Goal: Information Seeking & Learning: Learn about a topic

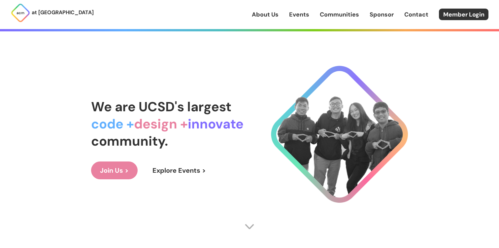
click at [342, 15] on link "Communities" at bounding box center [339, 14] width 39 height 9
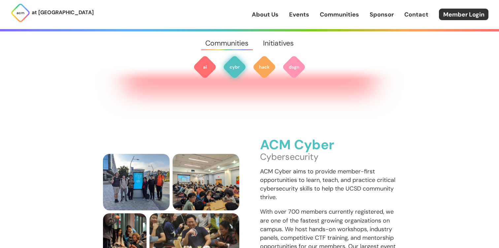
click at [301, 13] on link "Events" at bounding box center [299, 14] width 20 height 9
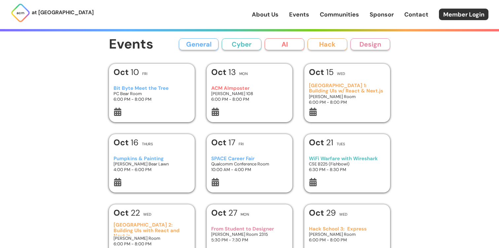
click at [336, 10] on div "About Us Events Communities Sponsor Contact Member Login" at bounding box center [375, 15] width 247 height 12
click at [337, 14] on link "Communities" at bounding box center [339, 14] width 39 height 9
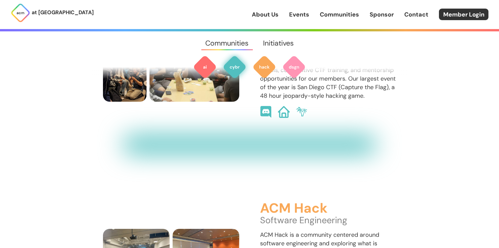
click at [281, 51] on link "Initiatives" at bounding box center [278, 43] width 45 height 24
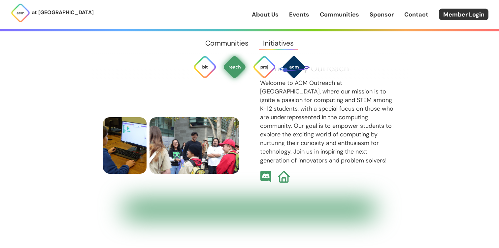
scroll to position [1460, 0]
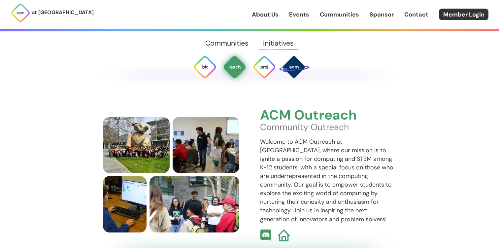
click at [235, 65] on img at bounding box center [235, 67] width 24 height 24
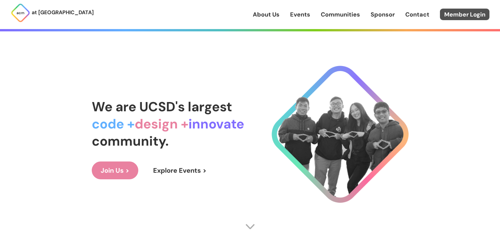
click at [458, 9] on link "Member Login" at bounding box center [464, 15] width 49 height 12
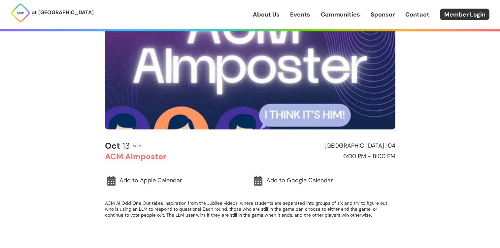
scroll to position [101, 0]
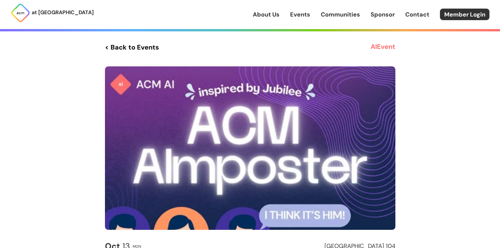
scroll to position [101, 0]
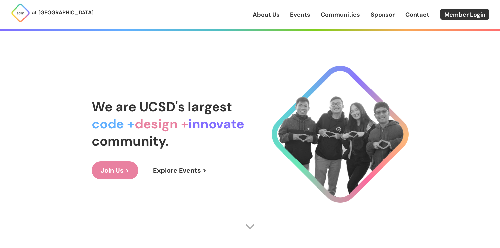
click at [312, 17] on div "About Us Events Communities Sponsor Contact Member Login" at bounding box center [376, 15] width 247 height 12
click at [306, 16] on link "Events" at bounding box center [300, 14] width 20 height 9
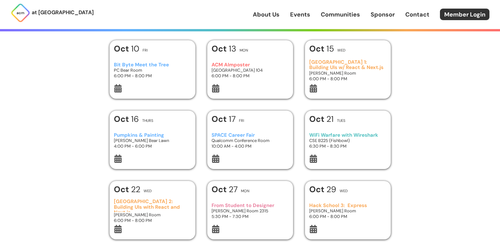
scroll to position [24, 0]
